Goal: Navigation & Orientation: Find specific page/section

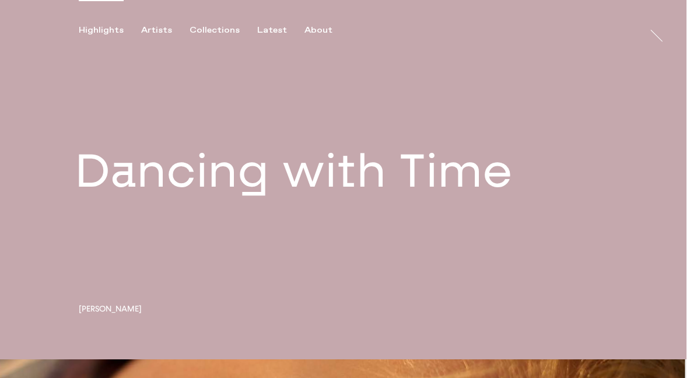
click at [134, 167] on link at bounding box center [343, 179] width 686 height 359
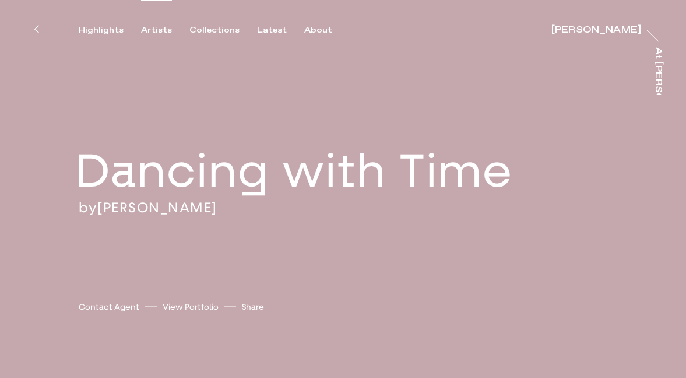
click at [161, 31] on div "Artists" at bounding box center [156, 30] width 31 height 10
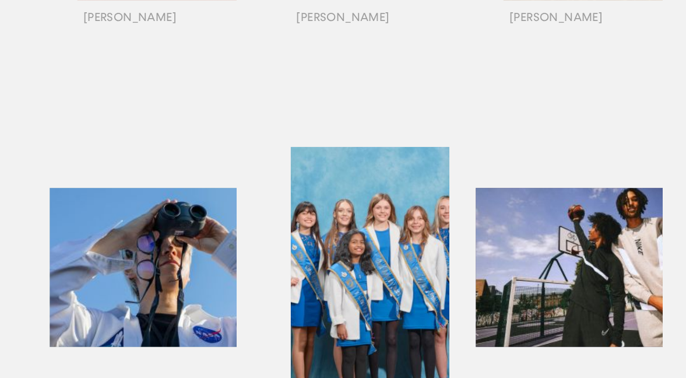
scroll to position [1258, 0]
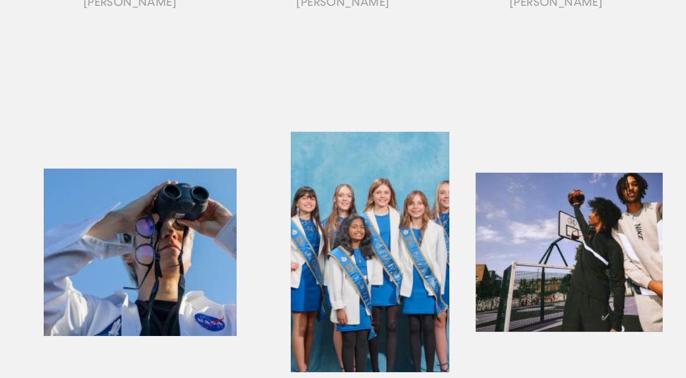
click at [162, 195] on div "button" at bounding box center [129, 267] width 213 height 364
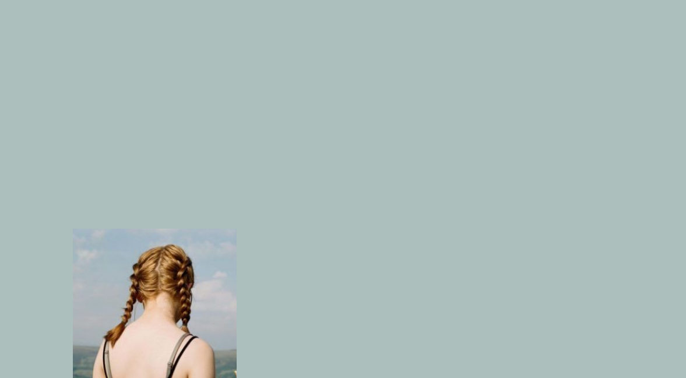
scroll to position [1028, 0]
